Goal: Find specific page/section: Find specific page/section

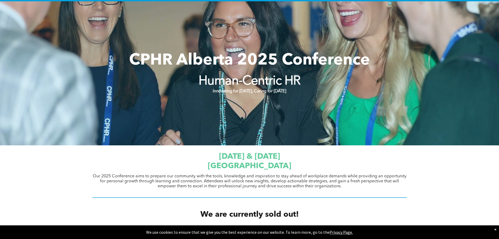
scroll to position [52, 0]
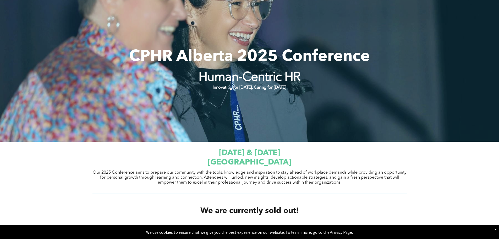
click at [259, 162] on span "[GEOGRAPHIC_DATA]" at bounding box center [250, 162] width 84 height 8
click at [323, 161] on h1 "[GEOGRAPHIC_DATA]" at bounding box center [250, 162] width 314 height 9
click at [326, 167] on div "[DATE] & [DATE] [GEOGRAPHIC_DATA] Our 2025 Conference aims to prepare our commu…" at bounding box center [250, 171] width 314 height 52
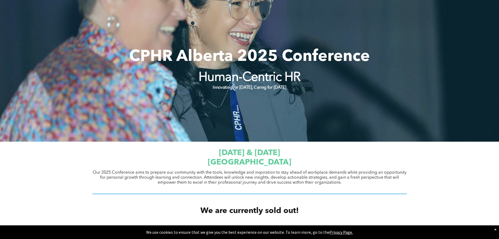
click at [276, 166] on span "[GEOGRAPHIC_DATA]" at bounding box center [250, 162] width 84 height 8
click at [279, 160] on span "[GEOGRAPHIC_DATA]" at bounding box center [250, 162] width 84 height 8
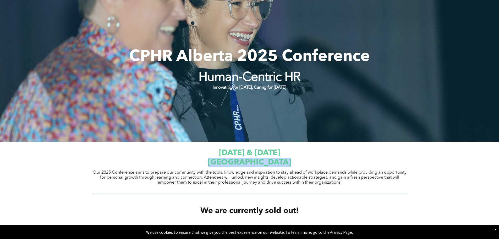
click at [279, 160] on span "[GEOGRAPHIC_DATA]" at bounding box center [250, 162] width 84 height 8
click at [308, 150] on h1 "[DATE] & [DATE]" at bounding box center [250, 152] width 314 height 9
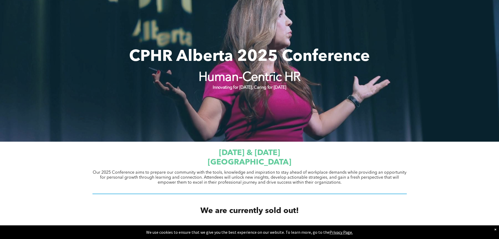
drag, startPoint x: 321, startPoint y: 162, endPoint x: 188, endPoint y: 148, distance: 133.8
click at [188, 148] on div "[DATE] & [DATE] [GEOGRAPHIC_DATA]" at bounding box center [250, 158] width 314 height 20
click at [242, 161] on span "[GEOGRAPHIC_DATA]" at bounding box center [250, 162] width 84 height 8
drag, startPoint x: 242, startPoint y: 161, endPoint x: 274, endPoint y: 155, distance: 32.8
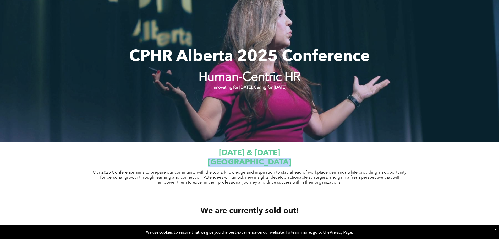
click at [242, 161] on span "[GEOGRAPHIC_DATA]" at bounding box center [250, 162] width 84 height 8
drag, startPoint x: 325, startPoint y: 155, endPoint x: 335, endPoint y: 121, distance: 35.0
click at [325, 154] on h1 "[DATE] & [DATE]" at bounding box center [250, 152] width 314 height 9
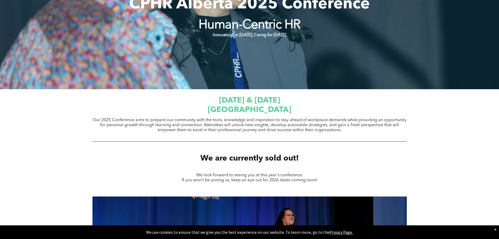
scroll to position [0, 0]
